Goal: Information Seeking & Learning: Learn about a topic

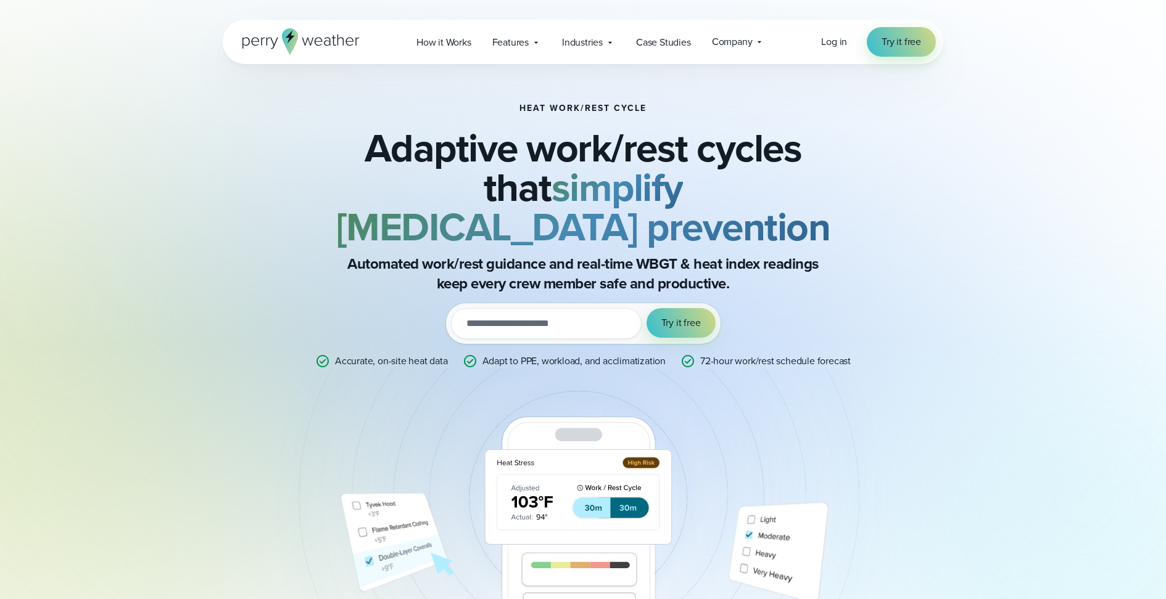
click at [478, 155] on h2 "Adaptive work/rest cycles that simplify [MEDICAL_DATA] prevention" at bounding box center [582, 187] width 597 height 118
click at [606, 192] on strong "simplify [MEDICAL_DATA] prevention" at bounding box center [583, 207] width 494 height 97
click at [604, 110] on h1 "HEAT WORK/REST CYCLE" at bounding box center [582, 109] width 127 height 10
click at [522, 52] on div "Features Explore All Features Explore Perry Weather's on-site weather hardware …" at bounding box center [517, 42] width 70 height 25
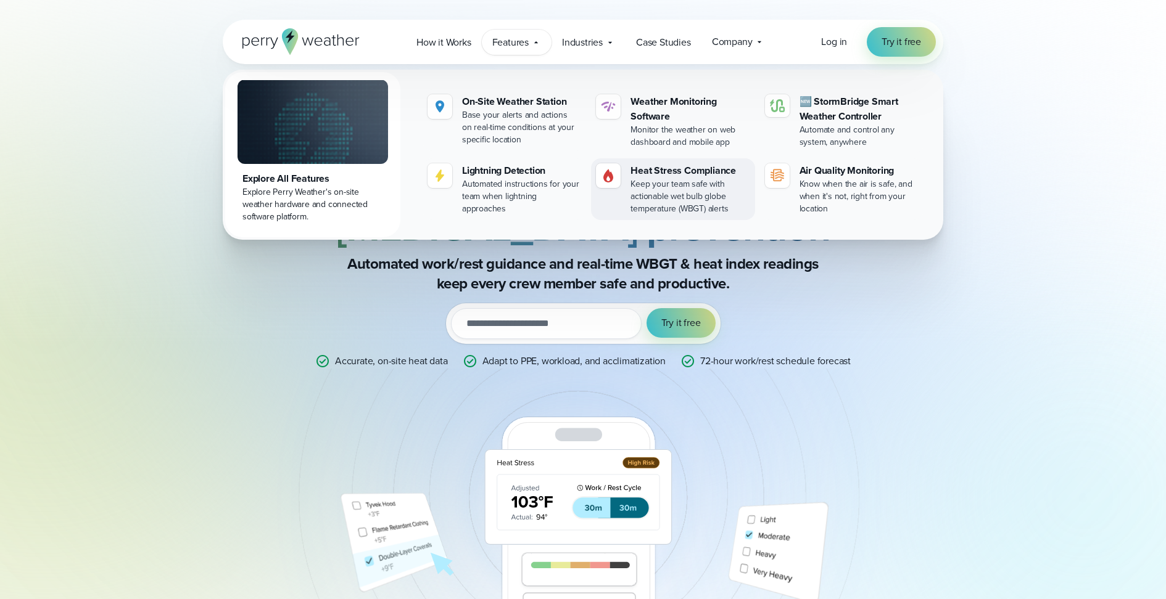
click at [693, 192] on div "Keep your team safe with actionable wet bulb globe temperature (WBGT) alerts" at bounding box center [689, 196] width 119 height 37
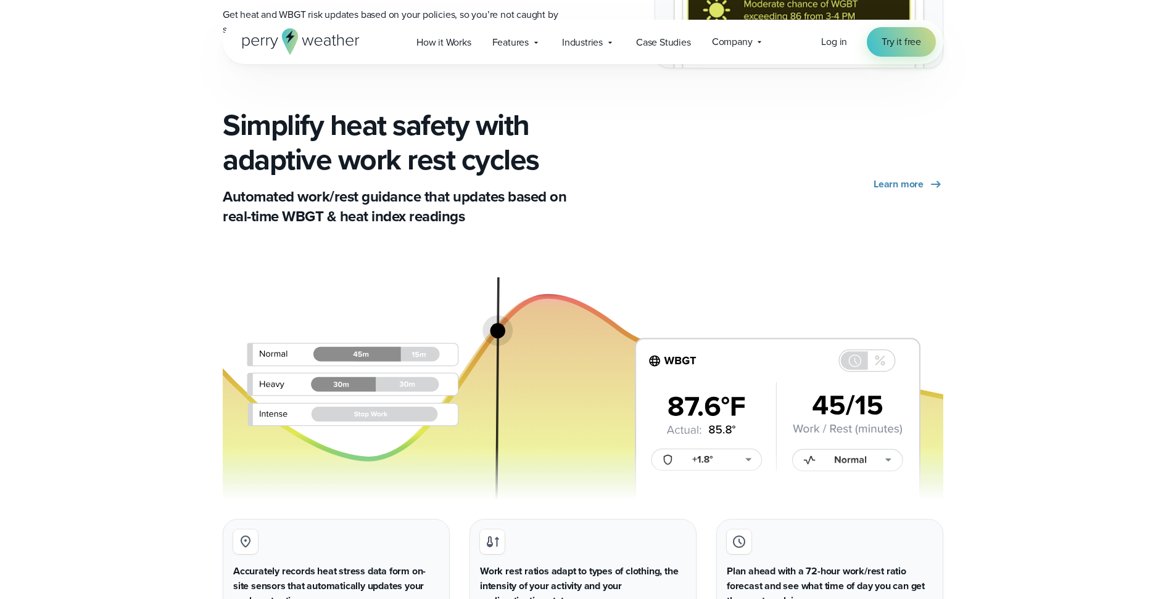
scroll to position [2211, 0]
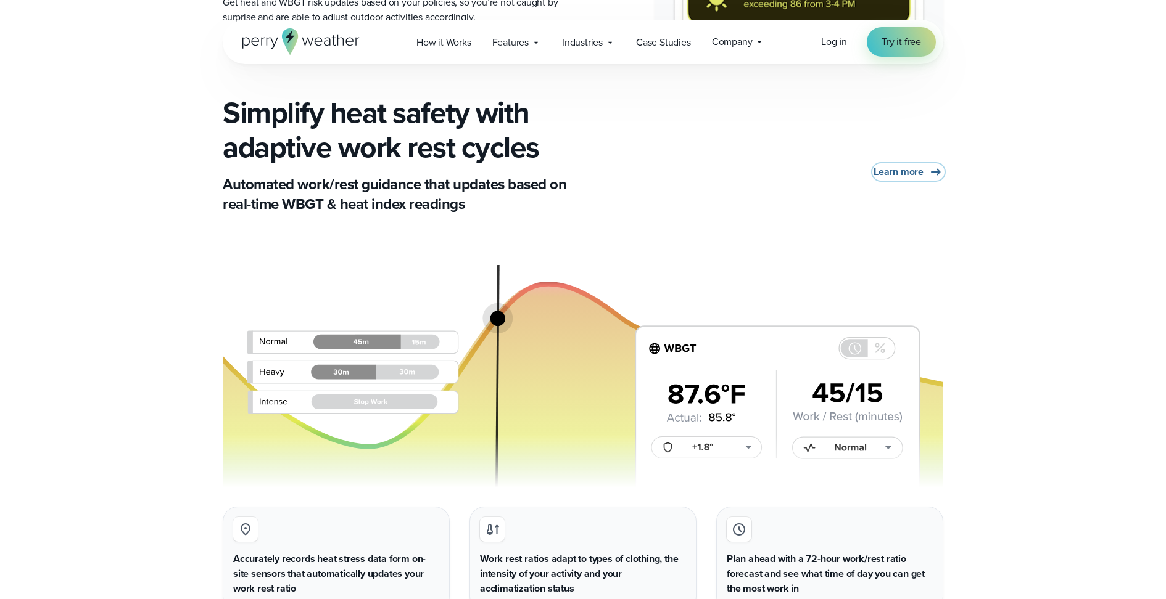
click at [892, 167] on span "Learn more" at bounding box center [898, 172] width 50 height 15
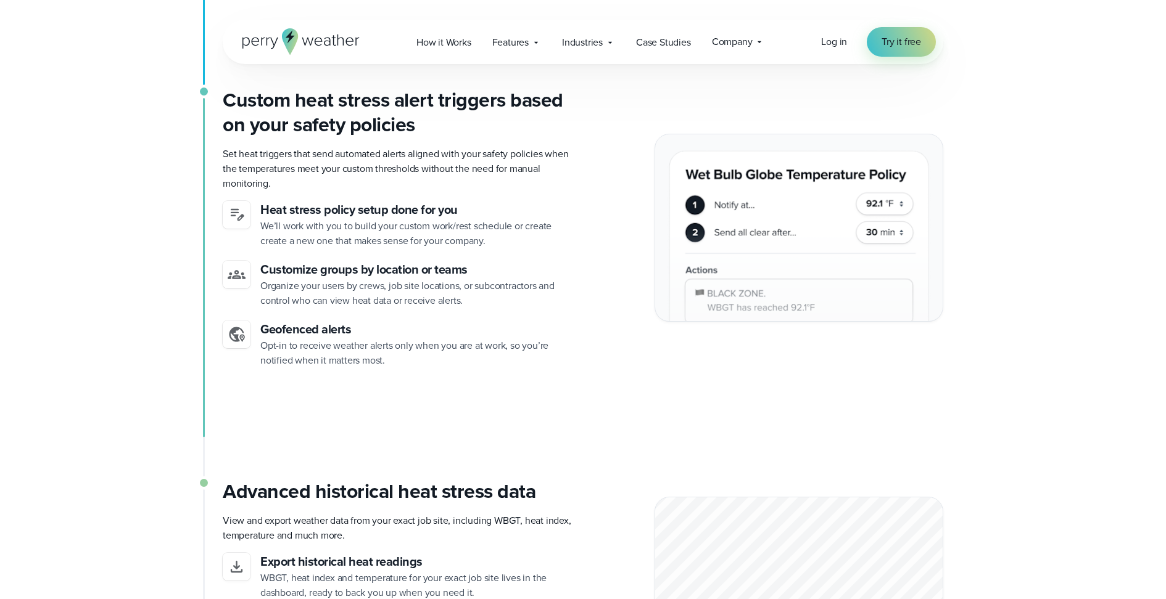
scroll to position [2947, 0]
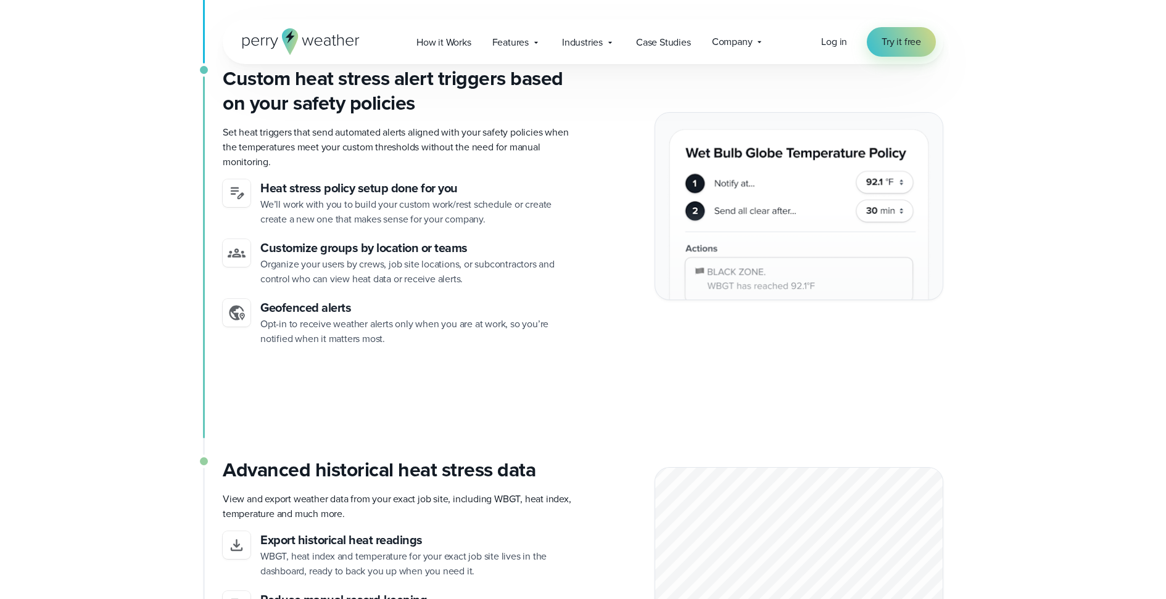
click at [178, 305] on div "On-site weather station for accurate heat data Get real-time weather data from …" at bounding box center [583, 249] width 888 height 1001
